Goal: Book appointment/travel/reservation

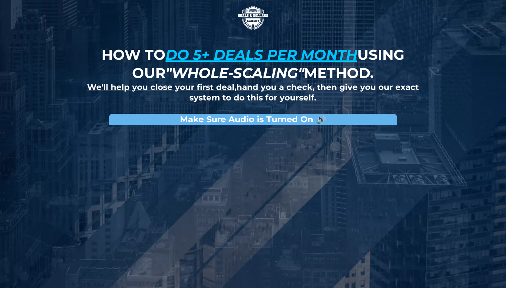
scroll to position [314, 0]
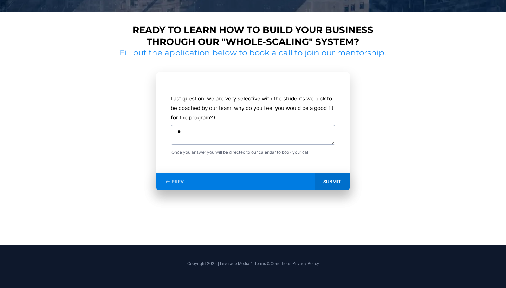
type textarea "*"
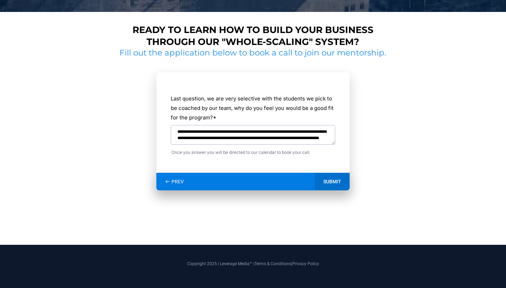
scroll to position [0, 0]
type textarea "**********"
click at [322, 178] on div "SUBMIT" at bounding box center [332, 182] width 35 height 18
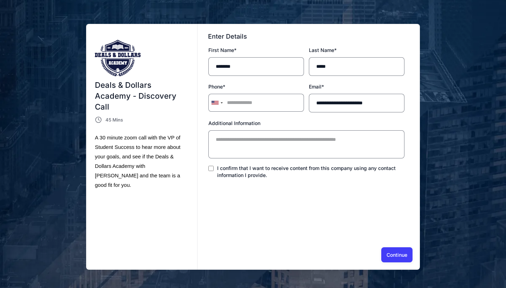
scroll to position [173, 0]
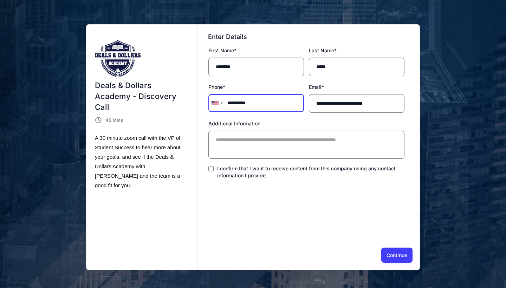
type input "**********"
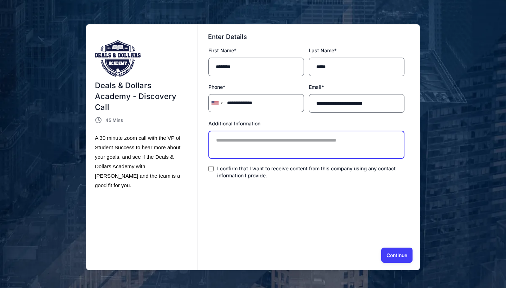
click at [253, 143] on textarea "Additional Information" at bounding box center [307, 145] width 196 height 28
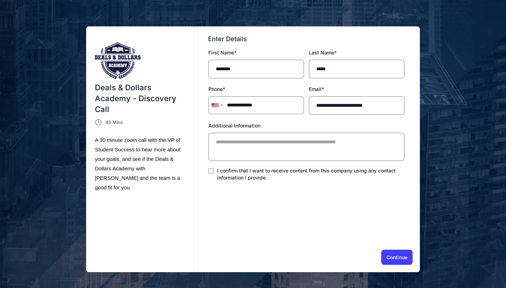
scroll to position [168, 0]
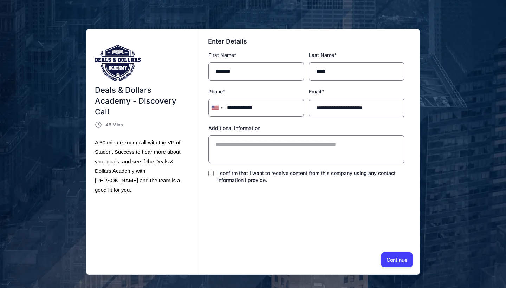
click at [400, 254] on button "Continue" at bounding box center [397, 260] width 31 height 15
click at [394, 260] on button "Continue" at bounding box center [397, 260] width 31 height 15
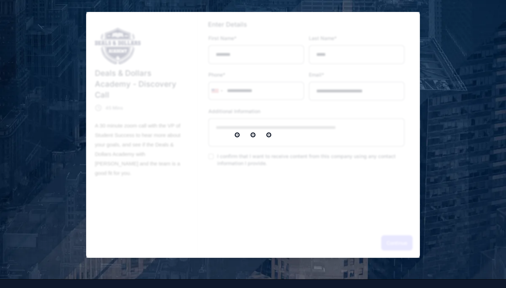
scroll to position [197, 0]
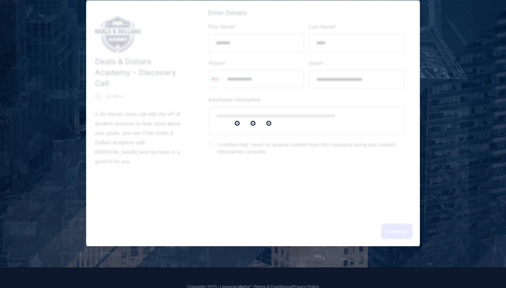
select select "*"
select select "****"
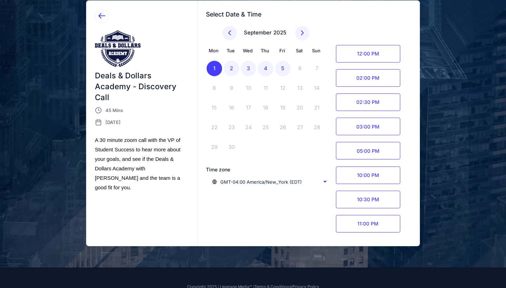
click at [234, 39] on button at bounding box center [230, 33] width 14 height 14
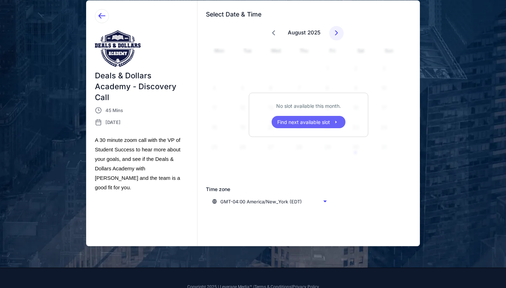
click at [336, 33] on icon at bounding box center [336, 32] width 9 height 9
select select "*"
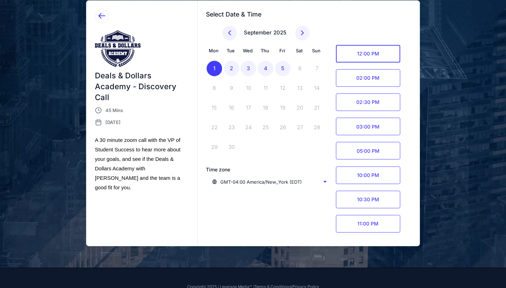
click at [389, 50] on span "12:00 PM" at bounding box center [368, 54] width 64 height 18
click at [373, 54] on button "Confirm" at bounding box center [385, 54] width 29 height 18
